Goal: Transaction & Acquisition: Purchase product/service

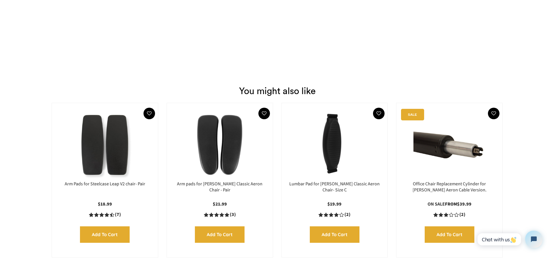
scroll to position [780, 0]
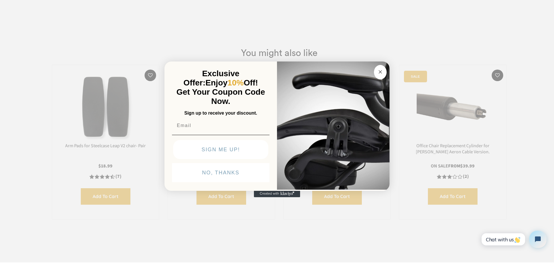
click at [381, 72] on icon "Close dialog" at bounding box center [380, 71] width 3 height 3
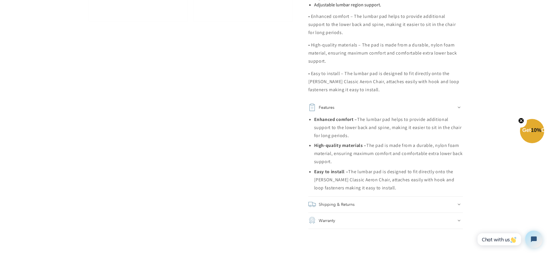
scroll to position [0, 0]
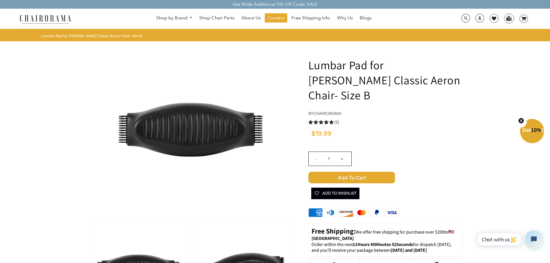
click at [336, 119] on span "(1)" at bounding box center [336, 122] width 5 height 6
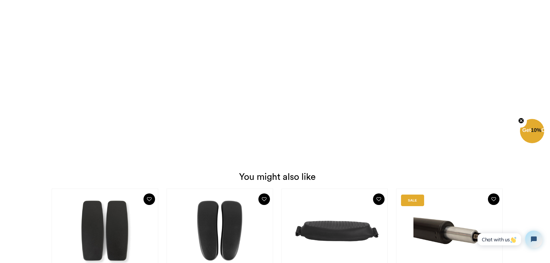
scroll to position [668, 0]
